Goal: Transaction & Acquisition: Download file/media

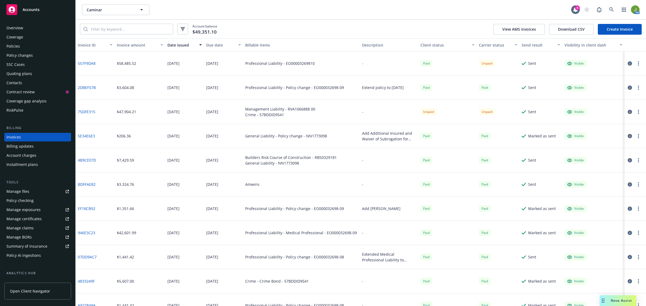
click at [20, 47] on div "Policies" at bounding box center [37, 46] width 62 height 9
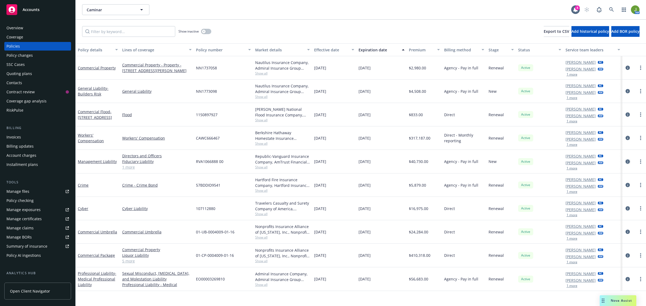
click at [629, 162] on icon "circleInformation" at bounding box center [627, 162] width 4 height 4
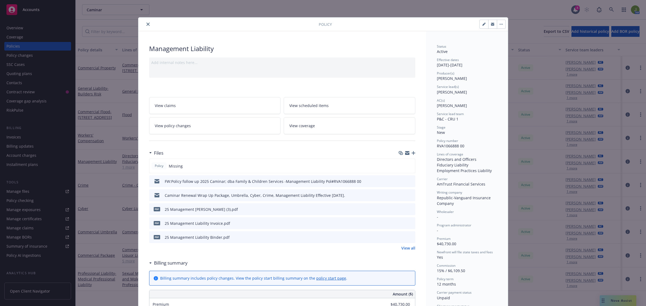
click at [408, 181] on icon "preview file" at bounding box center [410, 181] width 5 height 4
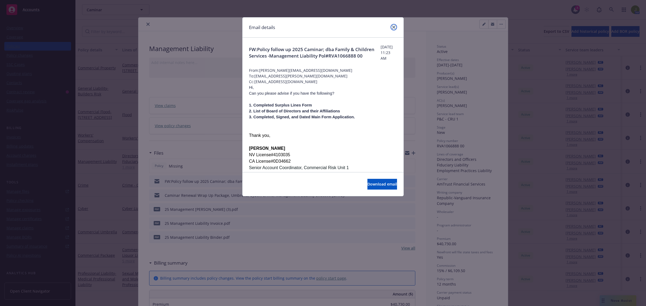
click at [393, 29] on link "close" at bounding box center [393, 27] width 6 height 6
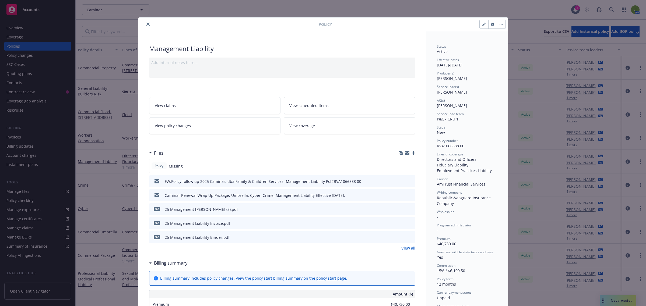
click at [408, 195] on icon "preview file" at bounding box center [410, 195] width 5 height 4
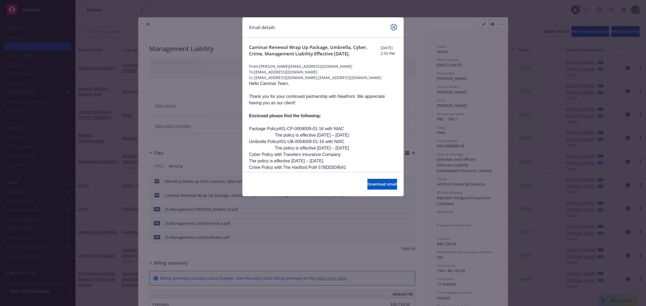
click at [394, 29] on link "close" at bounding box center [393, 27] width 6 height 6
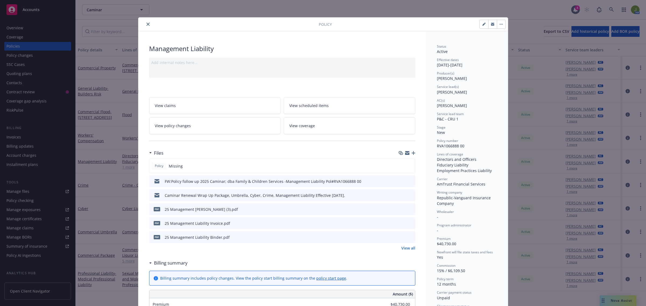
click at [409, 182] on icon "preview file" at bounding box center [410, 181] width 5 height 4
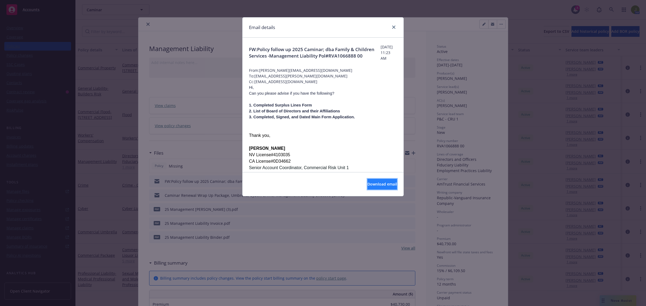
click at [369, 181] on button "Download email" at bounding box center [382, 184] width 30 height 11
click at [396, 26] on link "close" at bounding box center [393, 27] width 6 height 6
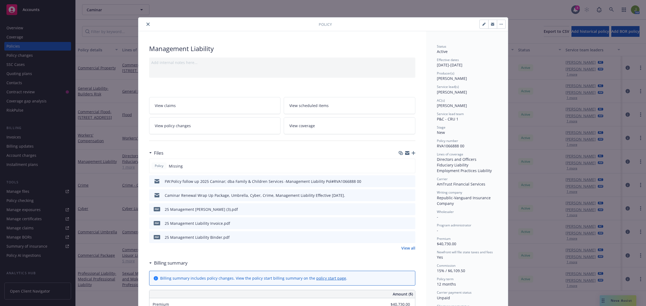
click at [405, 249] on link "View all" at bounding box center [408, 248] width 14 height 6
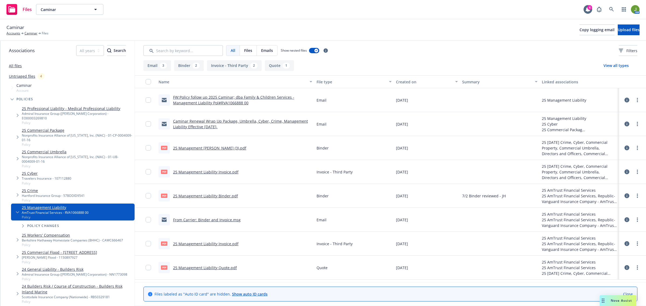
click at [221, 222] on div "From Carrier: Binder and Invoice.msg" at bounding box center [207, 220] width 68 height 6
click at [220, 221] on link "From Carrier: Binder and Invoice.msg" at bounding box center [207, 219] width 68 height 5
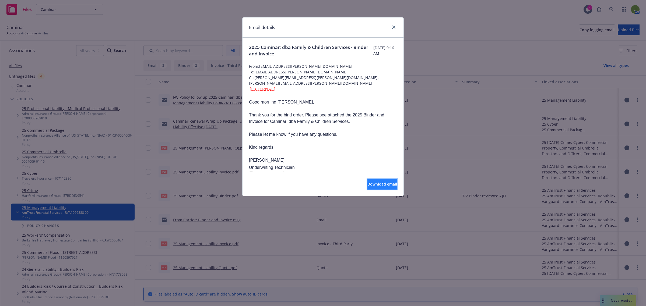
click at [369, 188] on button "Download email" at bounding box center [382, 184] width 30 height 11
drag, startPoint x: 392, startPoint y: 27, endPoint x: 347, endPoint y: 26, distance: 44.9
click at [392, 27] on icon "close" at bounding box center [393, 27] width 3 height 3
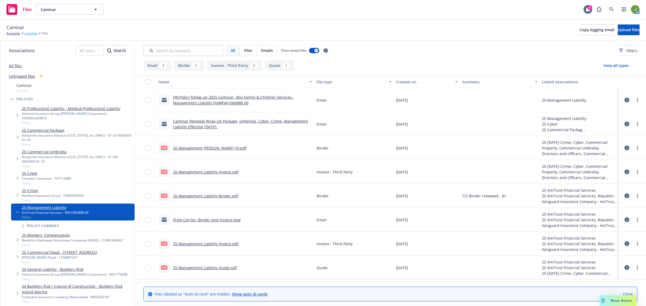
click at [33, 34] on link "Caminar" at bounding box center [30, 33] width 13 height 5
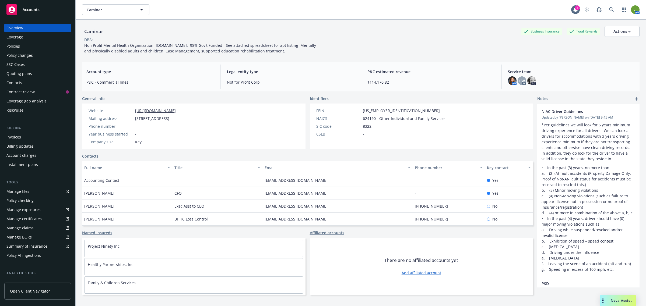
click at [30, 76] on div "Quoting plans" at bounding box center [19, 73] width 26 height 9
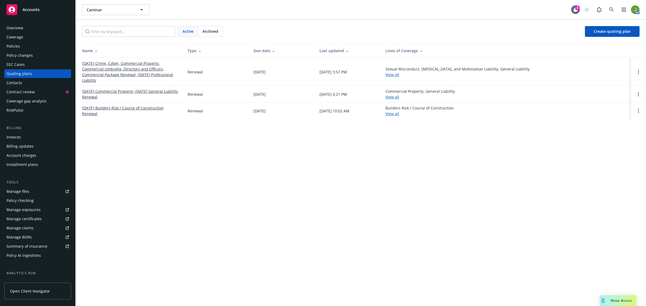
click at [121, 73] on link "07/01/25 Crime, Cyber, Commercial Property, Commercial Umbrella, Directors and …" at bounding box center [130, 72] width 97 height 23
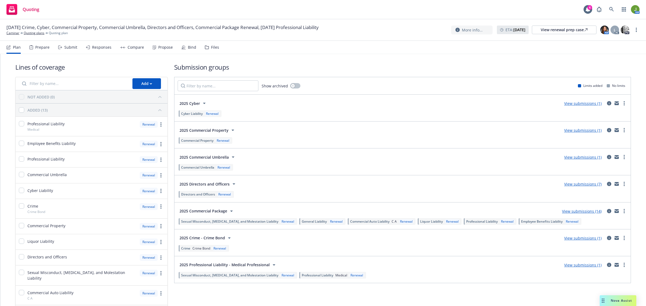
click at [580, 185] on link "View submissions (7)" at bounding box center [582, 184] width 37 height 5
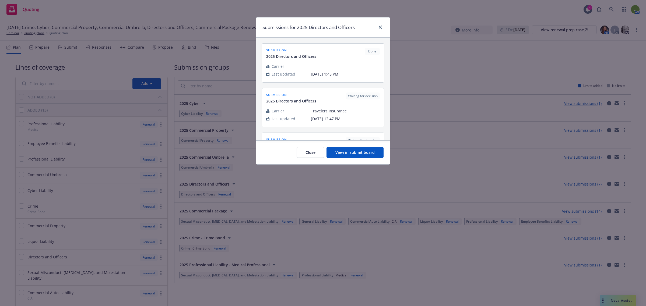
click at [365, 153] on button "View in submit board" at bounding box center [354, 152] width 57 height 11
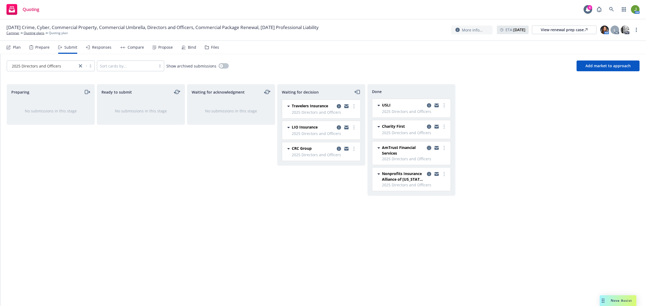
click at [427, 149] on icon "copy logging email" at bounding box center [429, 148] width 4 height 4
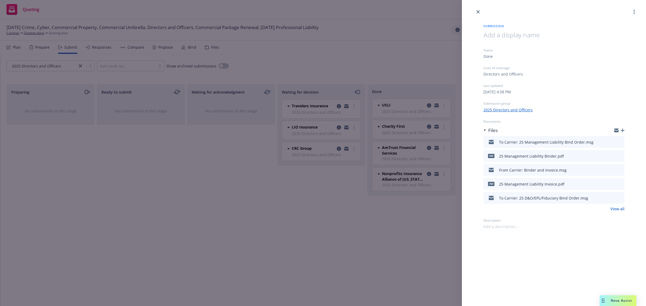
click at [623, 208] on link "View all" at bounding box center [617, 209] width 14 height 6
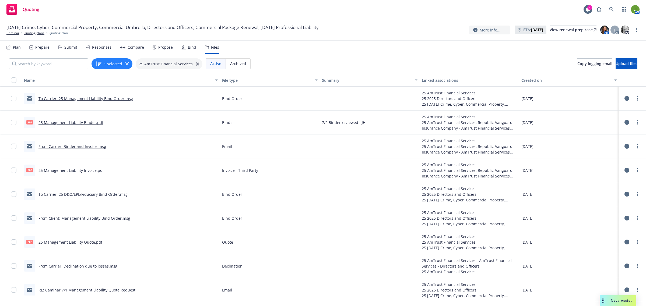
click at [624, 99] on icon at bounding box center [626, 98] width 5 height 5
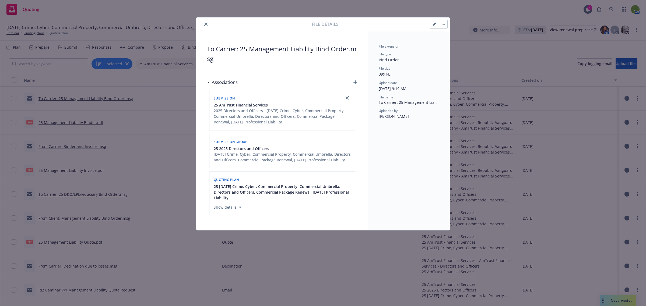
click at [206, 23] on icon "close" at bounding box center [205, 24] width 3 height 3
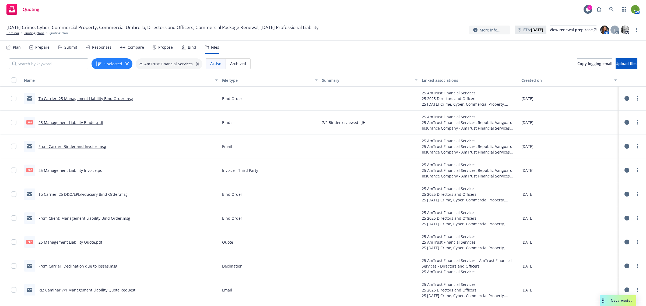
click at [624, 98] on icon at bounding box center [626, 98] width 5 height 5
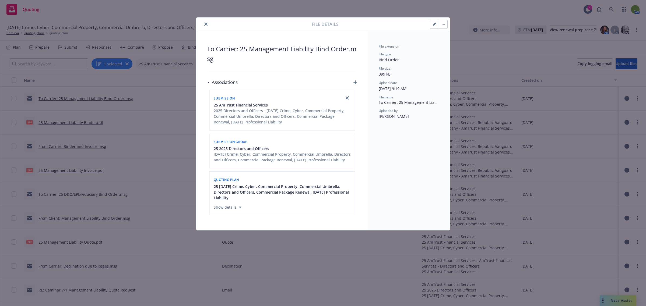
click at [207, 25] on icon "close" at bounding box center [205, 24] width 3 height 3
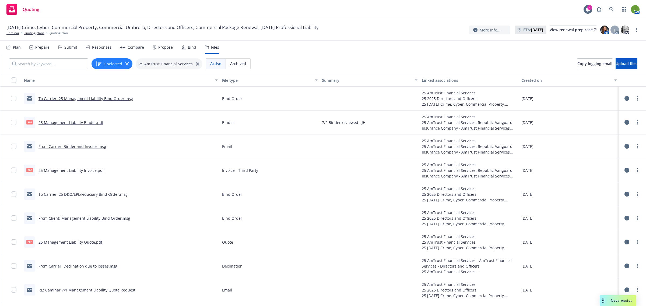
click at [624, 98] on icon at bounding box center [626, 98] width 5 height 5
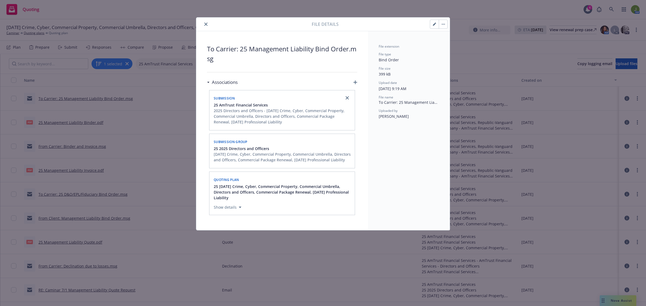
click at [205, 24] on icon "close" at bounding box center [205, 24] width 3 height 3
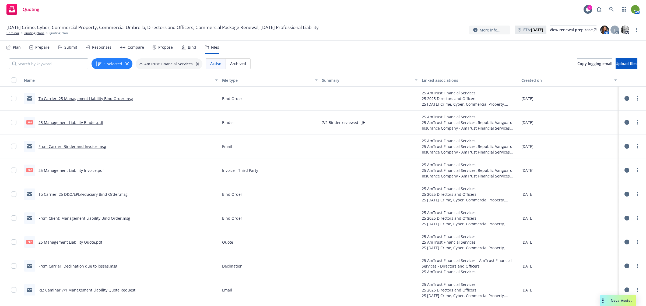
click at [114, 98] on link "To Carrier: 25 Management Liability Bind Order.msg" at bounding box center [85, 98] width 94 height 5
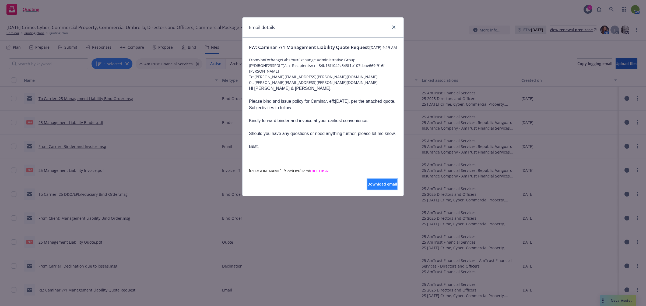
click at [375, 185] on span "Download email" at bounding box center [382, 184] width 30 height 5
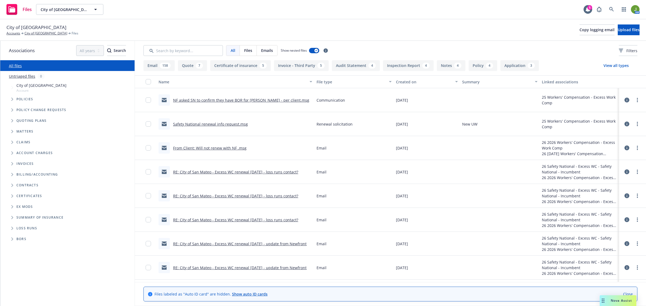
click at [201, 148] on link "From Client: Will not renew with NF .msg" at bounding box center [209, 148] width 73 height 5
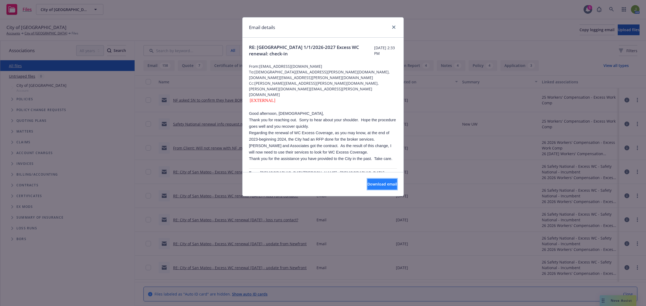
click at [374, 183] on span "Download email" at bounding box center [382, 184] width 30 height 5
click at [392, 25] on link "close" at bounding box center [393, 27] width 6 height 6
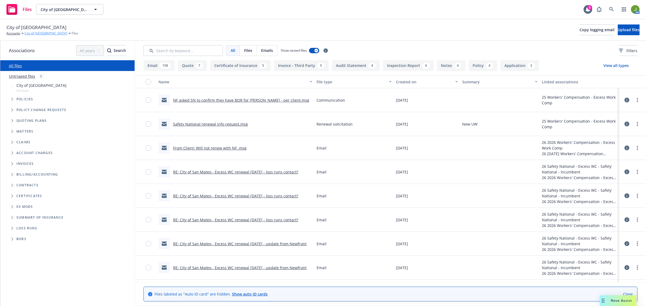
click at [43, 32] on link "City of San Mateo" at bounding box center [45, 33] width 43 height 5
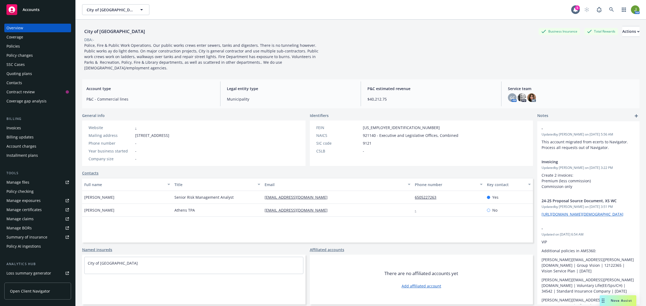
click at [33, 79] on div "Contacts" at bounding box center [37, 83] width 62 height 9
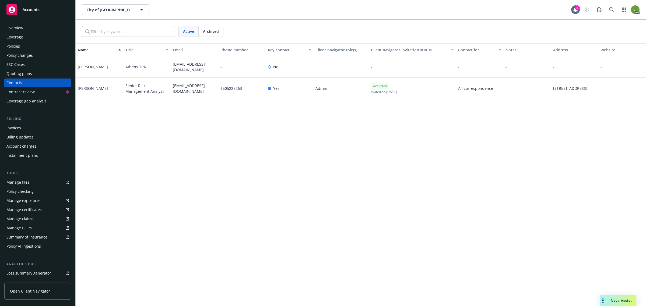
click at [23, 181] on div "Manage files" at bounding box center [17, 182] width 23 height 9
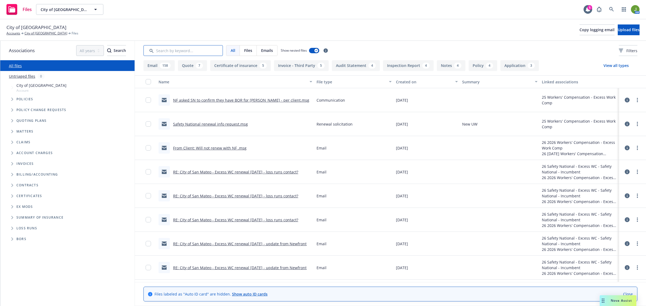
click at [180, 52] on input "Search by keyword..." at bounding box center [182, 50] width 79 height 11
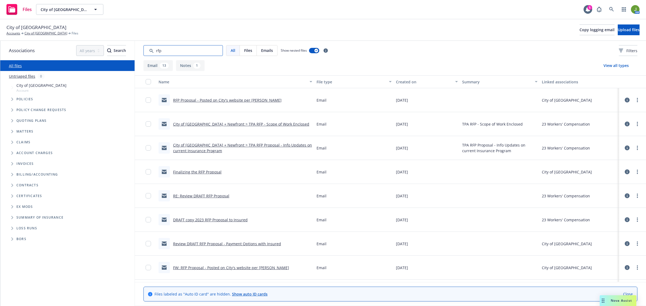
type input "rfp"
click at [208, 173] on link "Finalizing the RFP Proposal" at bounding box center [197, 172] width 48 height 5
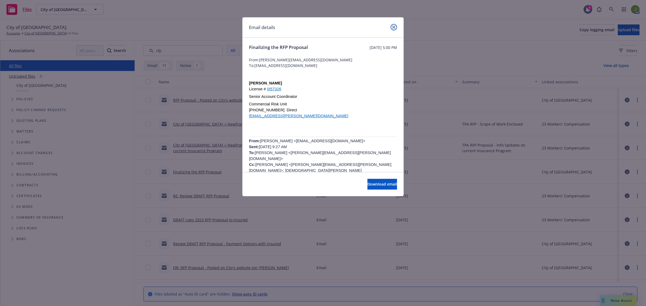
click at [394, 28] on icon "close" at bounding box center [393, 27] width 3 height 3
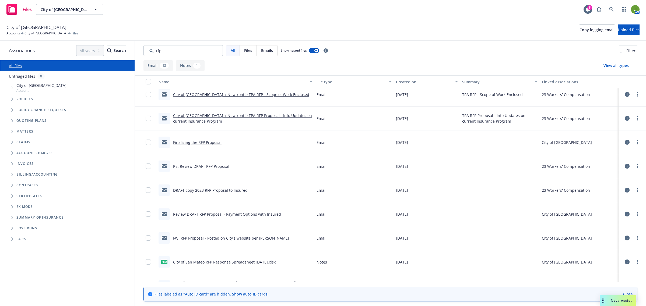
scroll to position [34, 0]
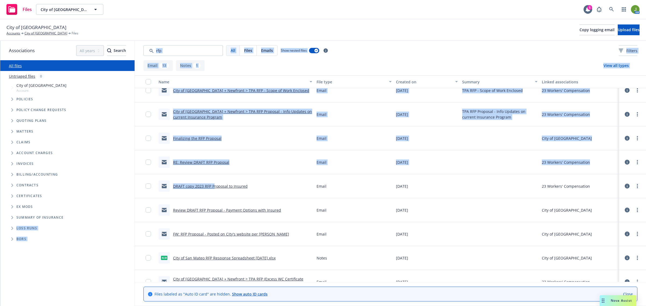
drag, startPoint x: 213, startPoint y: 186, endPoint x: 123, endPoint y: 221, distance: 96.7
click at [124, 221] on div "Associations All years 2027 2026 2025 2024 2023 2022 2021 2020 2019 2018 2017 2…" at bounding box center [322, 173] width 645 height 265
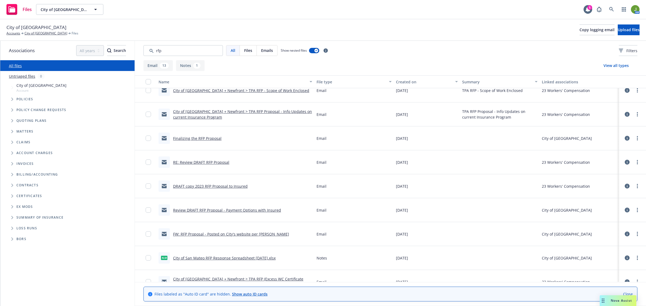
click at [236, 258] on link "City of San Mateo RFP Response Spreadsheet 4.17.2023.xlsx" at bounding box center [224, 258] width 103 height 5
click at [211, 185] on link "DRAFT copy 2023 RFP Proposal to Insured" at bounding box center [210, 186] width 75 height 5
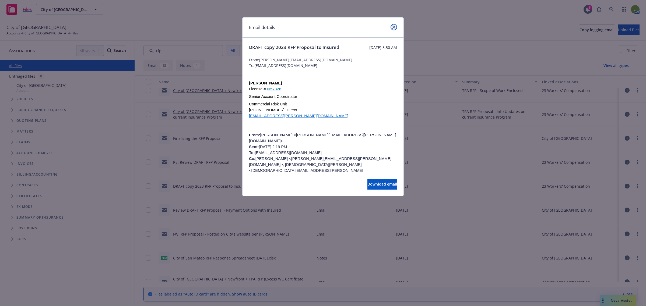
click at [395, 26] on icon "close" at bounding box center [393, 27] width 3 height 3
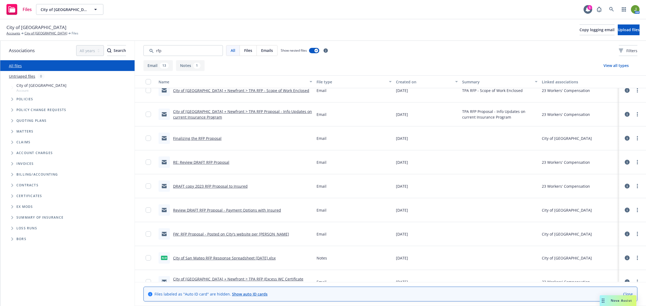
click at [193, 139] on link "Finalizing the RFP Proposal" at bounding box center [197, 138] width 48 height 5
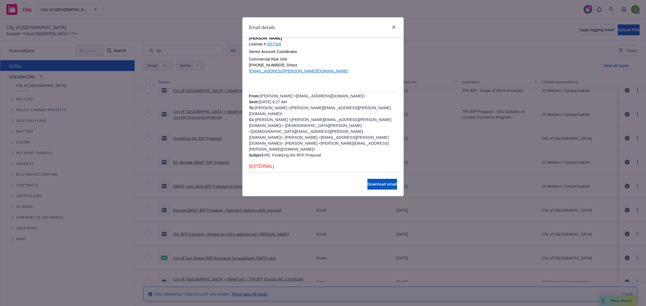
scroll to position [67, 0]
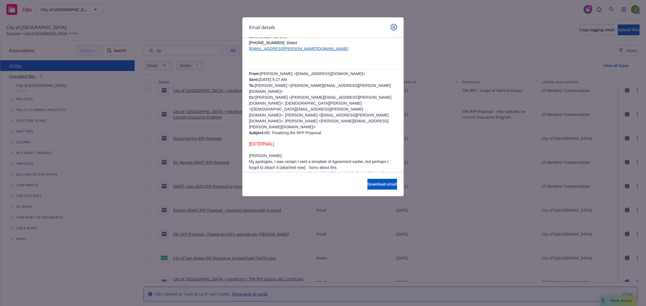
click at [393, 29] on link "close" at bounding box center [393, 27] width 6 height 6
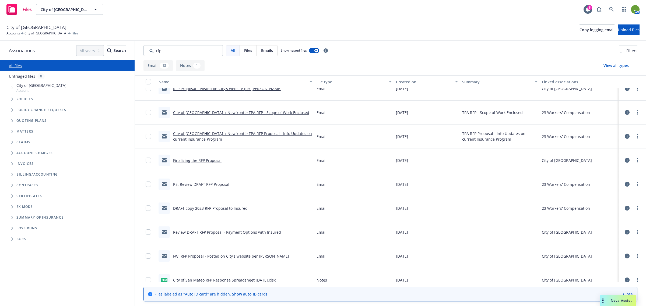
scroll to position [0, 0]
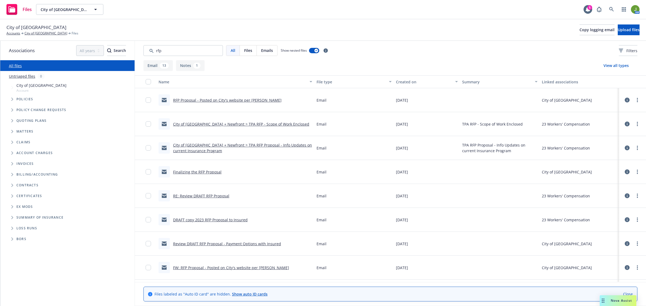
click at [195, 152] on link "City of San Mateo + Newfront > TPA RFP Proposal - Info Updates on current Insur…" at bounding box center [242, 148] width 139 height 11
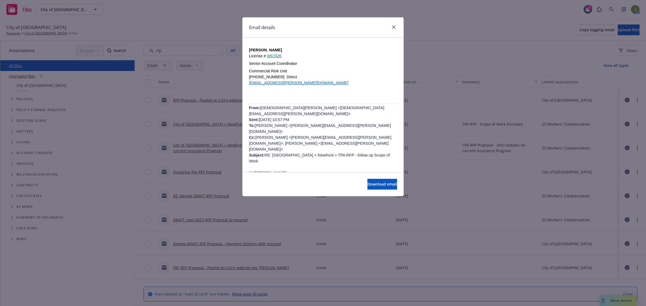
scroll to position [67, 0]
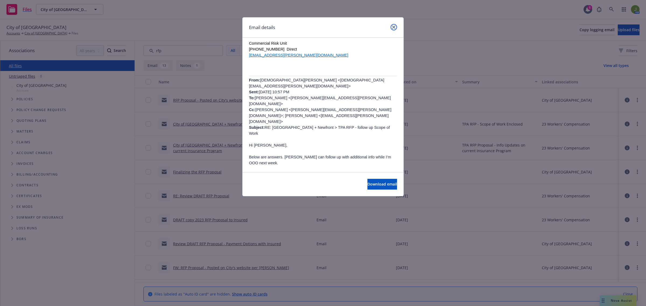
click at [395, 26] on icon "close" at bounding box center [393, 27] width 3 height 3
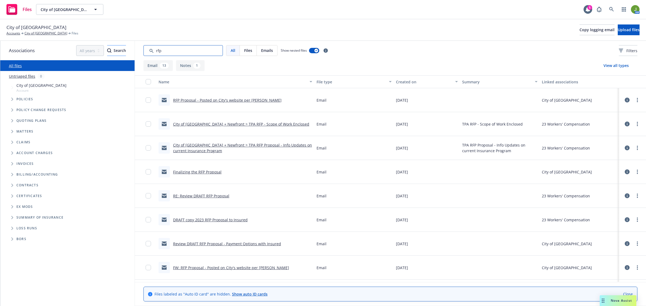
drag, startPoint x: 167, startPoint y: 49, endPoint x: 116, endPoint y: 48, distance: 51.1
click at [128, 50] on div "Associations All years 2027 2026 2025 2024 2023 2022 2021 2020 2019 2018 2017 2…" at bounding box center [322, 173] width 645 height 265
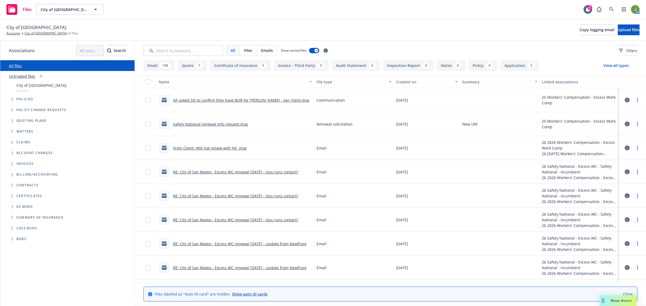
click at [234, 98] on link "NF asked SN to confirm they have BOR for Keenan - per client.msg" at bounding box center [241, 100] width 136 height 5
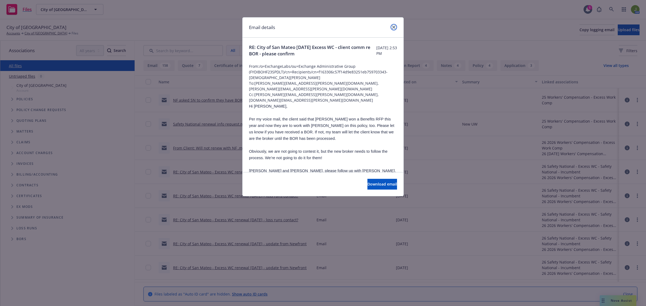
click at [393, 27] on icon "close" at bounding box center [393, 27] width 3 height 3
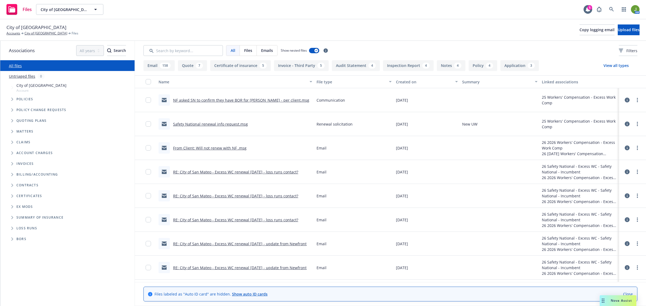
click at [203, 148] on link "From Client: Will not renew with NF .msg" at bounding box center [209, 148] width 73 height 5
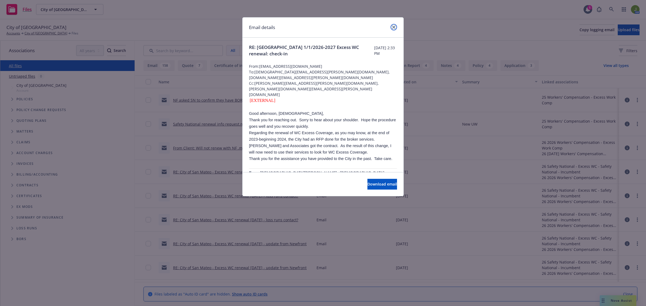
click at [391, 27] on link "close" at bounding box center [393, 27] width 6 height 6
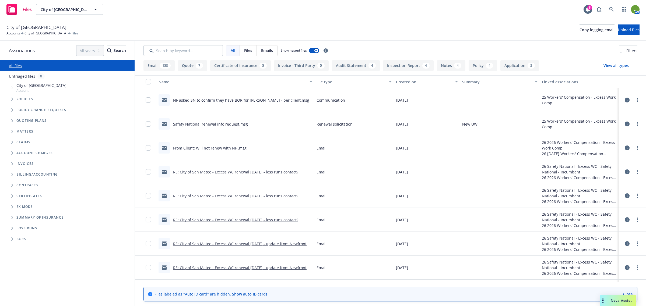
click at [198, 150] on link "From Client: Will not renew with NF .msg" at bounding box center [209, 148] width 73 height 5
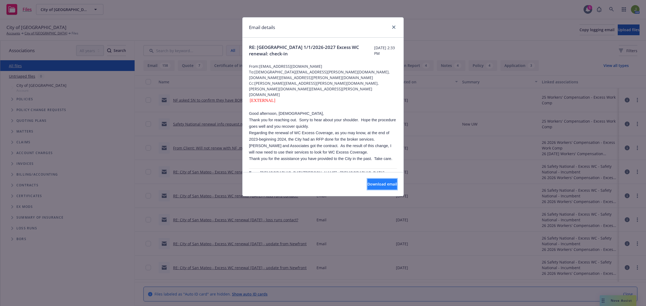
click at [376, 185] on span "Download email" at bounding box center [382, 184] width 30 height 5
click at [392, 27] on icon "close" at bounding box center [393, 27] width 3 height 3
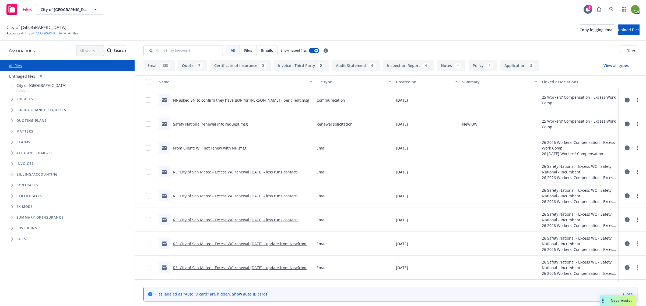
click at [45, 34] on link "City of San Mateo" at bounding box center [45, 33] width 43 height 5
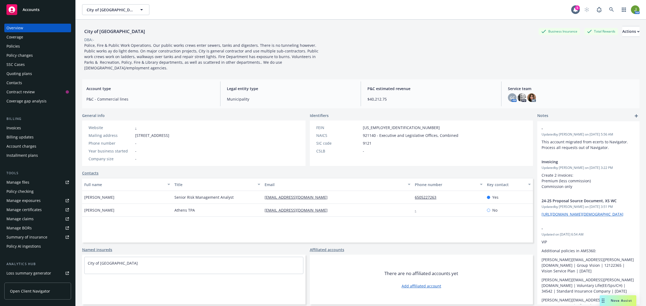
click at [17, 81] on div "Contacts" at bounding box center [14, 83] width 16 height 9
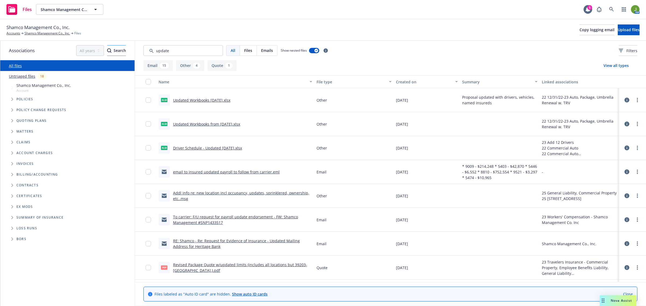
drag, startPoint x: 195, startPoint y: 51, endPoint x: 103, endPoint y: 48, distance: 92.1
click at [100, 49] on div "Associations All years 2027 2026 2025 2024 2023 2022 2021 2020 2019 2018 2017 2…" at bounding box center [322, 173] width 645 height 265
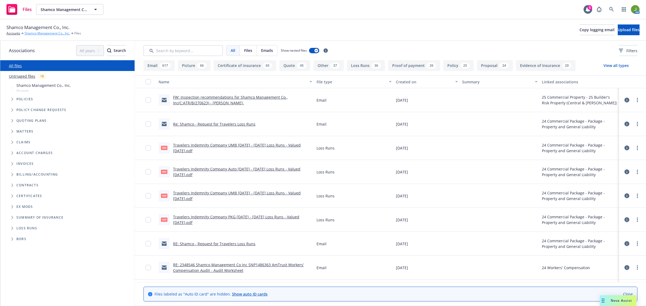
click at [64, 33] on link "Shamco Management Co., Inc." at bounding box center [46, 33] width 45 height 5
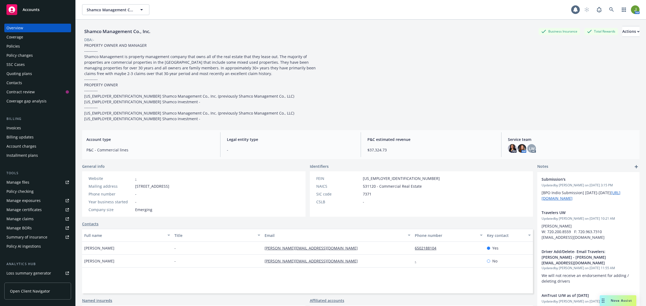
click at [30, 41] on div "Coverage" at bounding box center [37, 37] width 62 height 9
click at [28, 47] on div "Policies" at bounding box center [37, 46] width 62 height 9
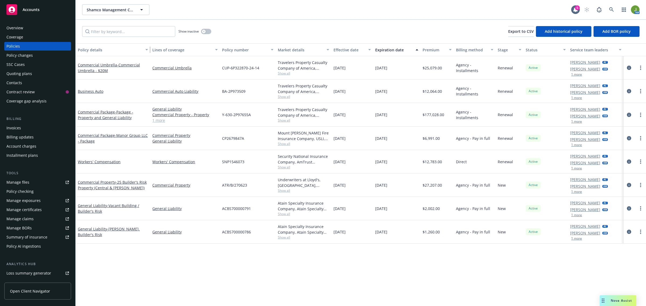
drag, startPoint x: 119, startPoint y: 47, endPoint x: 151, endPoint y: 50, distance: 31.9
click at [151, 50] on div "Policy details Lines of coverage Policy number Market details Effective date Ex…" at bounding box center [361, 49] width 570 height 13
